Goal: Entertainment & Leisure: Consume media (video, audio)

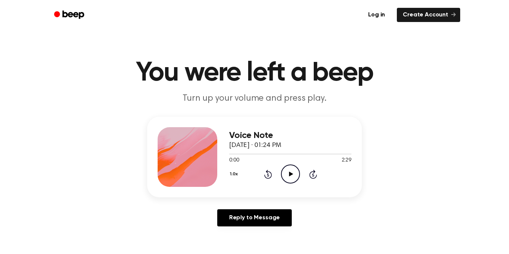
click at [296, 175] on icon "Play Audio" at bounding box center [290, 173] width 19 height 19
click at [297, 176] on icon "Pause Audio" at bounding box center [290, 173] width 19 height 19
click at [268, 175] on icon "Rewind 5 seconds" at bounding box center [268, 174] width 8 height 10
click at [285, 177] on icon "Play Audio" at bounding box center [290, 173] width 19 height 19
click at [286, 171] on icon "Pause Audio" at bounding box center [290, 173] width 19 height 19
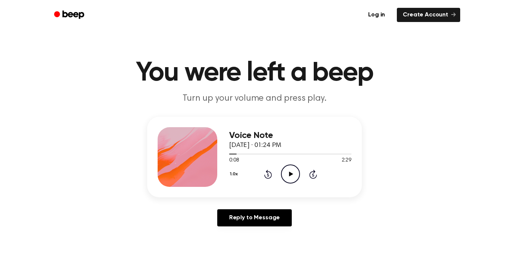
click at [271, 172] on icon "Rewind 5 seconds" at bounding box center [268, 174] width 8 height 10
click at [291, 178] on icon "Play Audio" at bounding box center [290, 173] width 19 height 19
click at [291, 178] on icon "Pause Audio" at bounding box center [290, 173] width 19 height 19
click at [286, 173] on icon "Play Audio" at bounding box center [290, 173] width 19 height 19
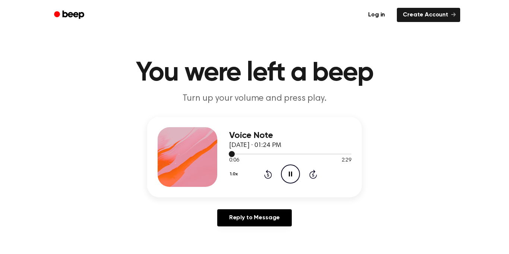
drag, startPoint x: 282, startPoint y: 152, endPoint x: 288, endPoint y: 151, distance: 5.4
click at [288, 151] on div at bounding box center [290, 154] width 122 height 6
